Goal: Task Accomplishment & Management: Manage account settings

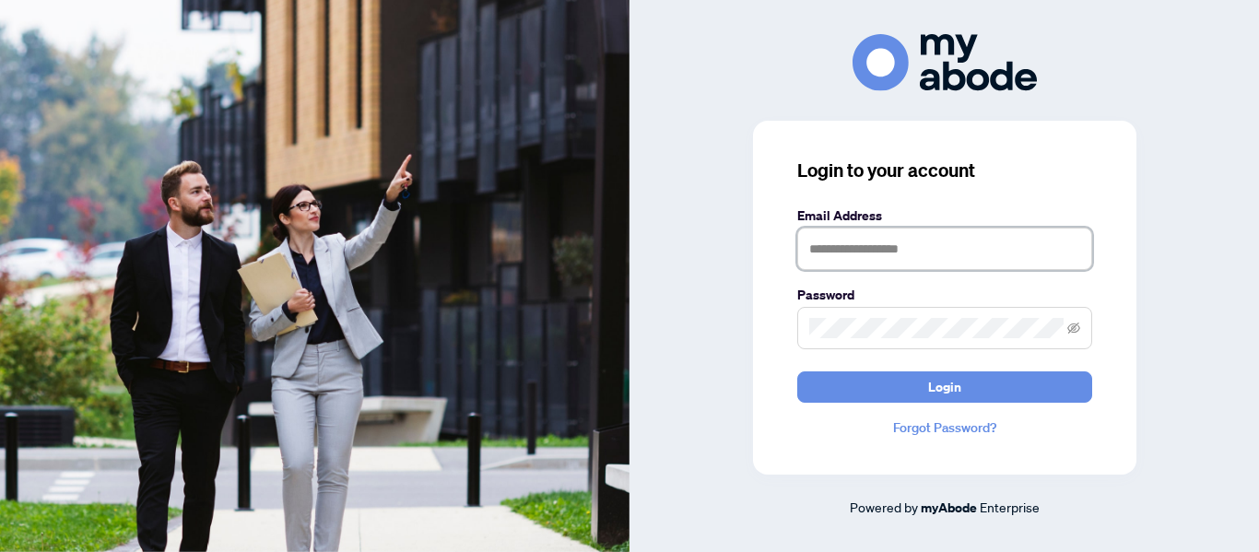
click at [889, 239] on input "text" at bounding box center [944, 249] width 295 height 42
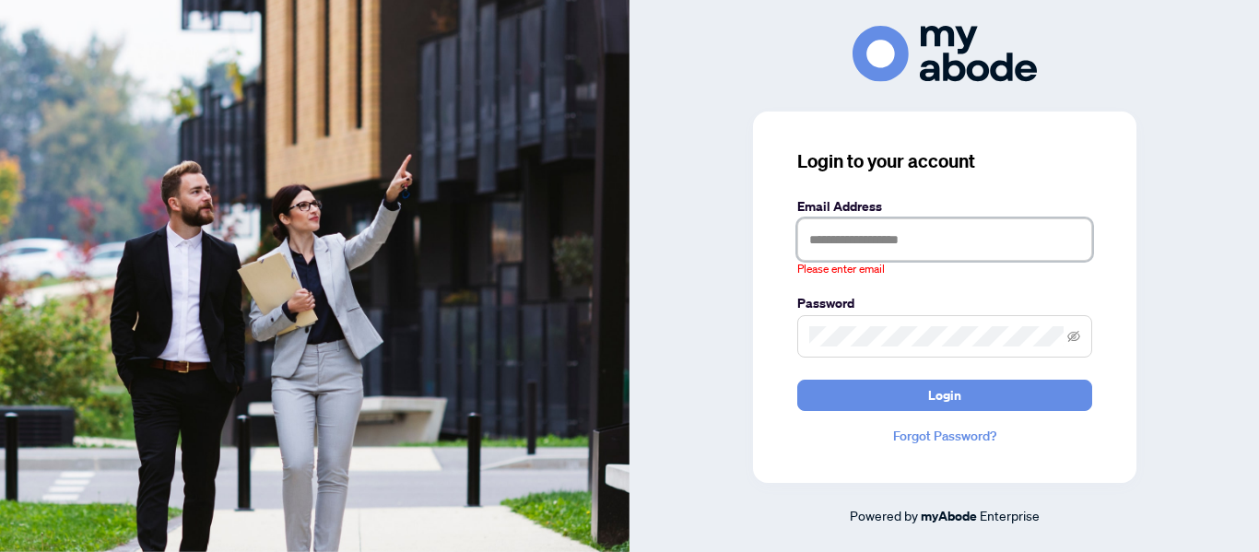
type input "**********"
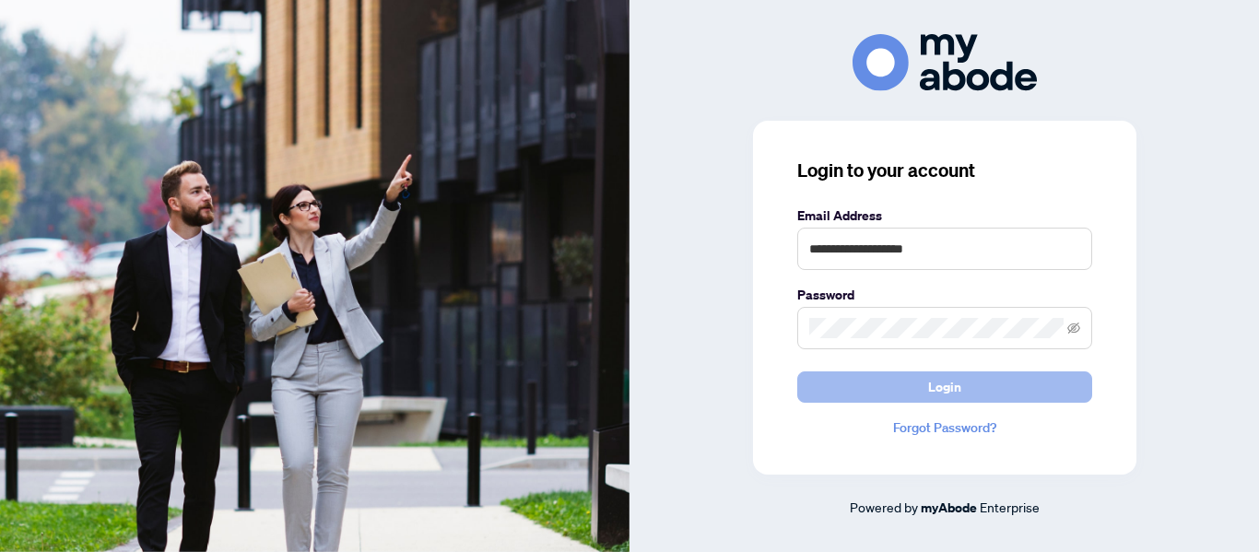
click at [959, 396] on span "Login" at bounding box center [944, 386] width 33 height 29
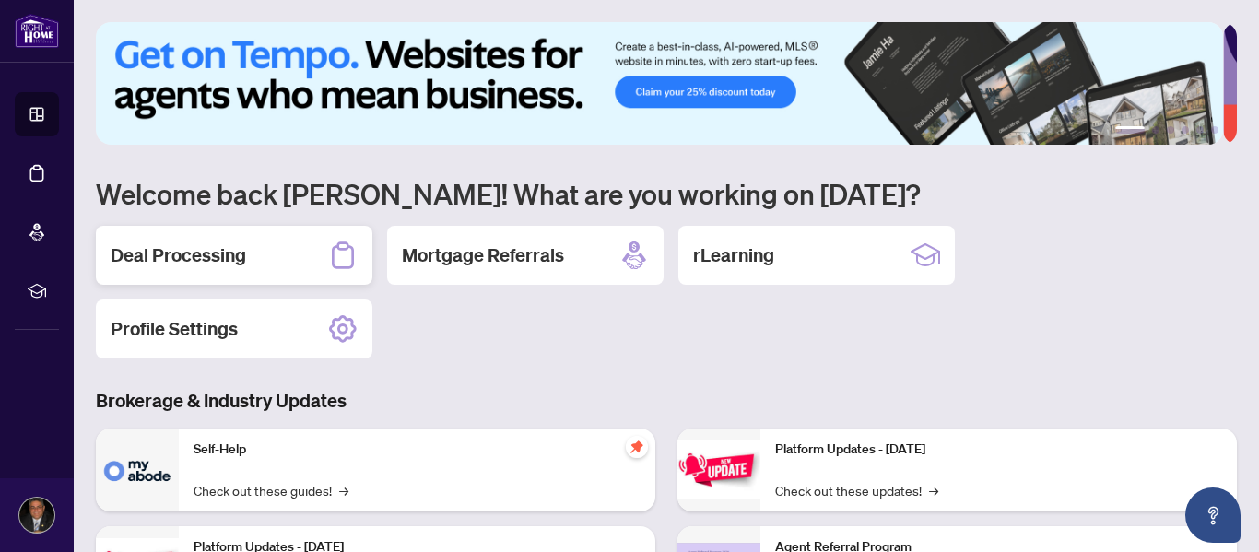
click at [223, 254] on h2 "Deal Processing" at bounding box center [178, 255] width 135 height 26
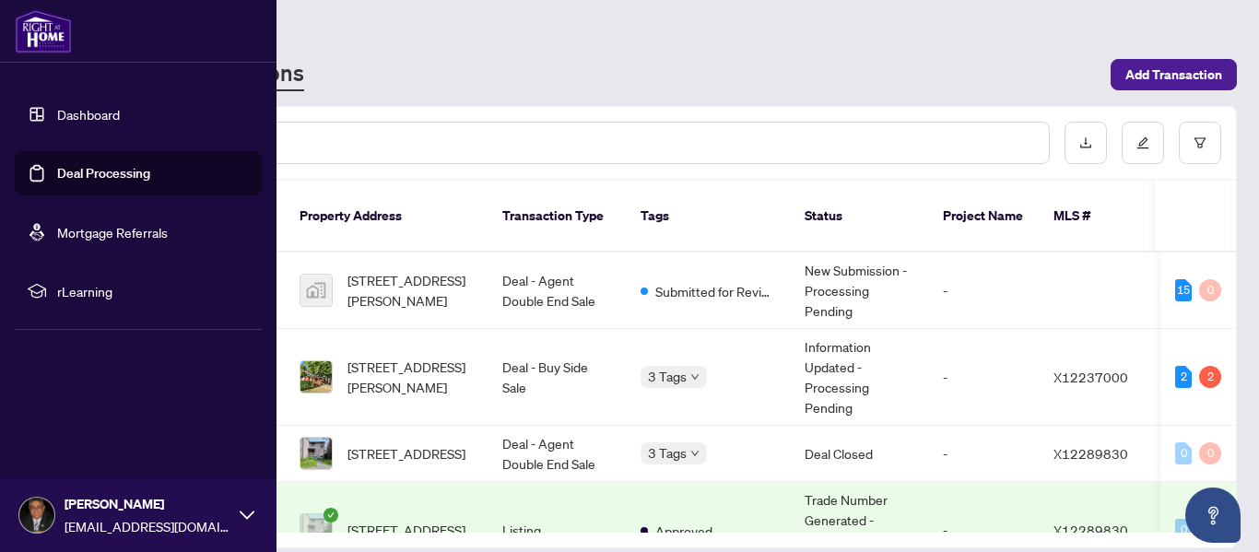
click at [101, 123] on link "Dashboard" at bounding box center [88, 114] width 63 height 17
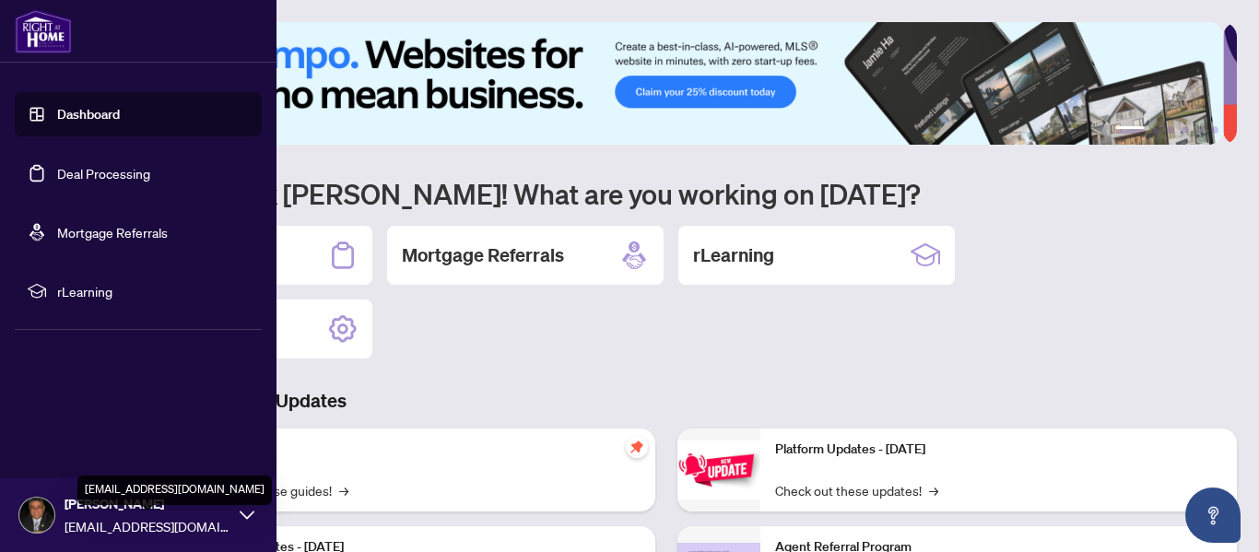
click at [75, 526] on span "[EMAIL_ADDRESS][DOMAIN_NAME]" at bounding box center [148, 526] width 166 height 20
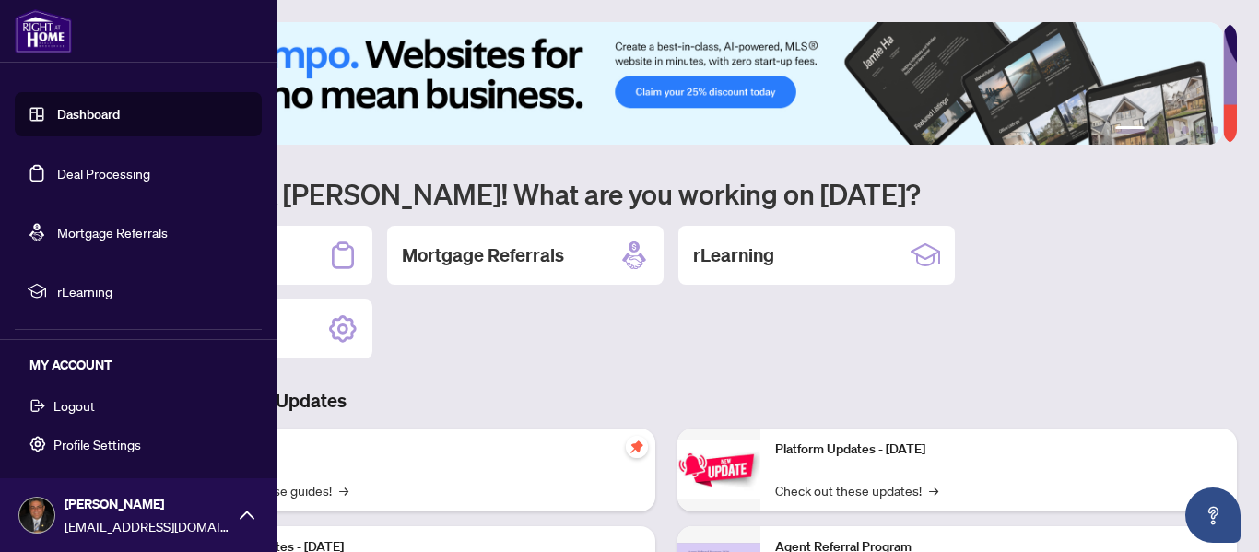
click at [83, 400] on span "Logout" at bounding box center [73, 405] width 41 height 29
